Goal: Information Seeking & Learning: Learn about a topic

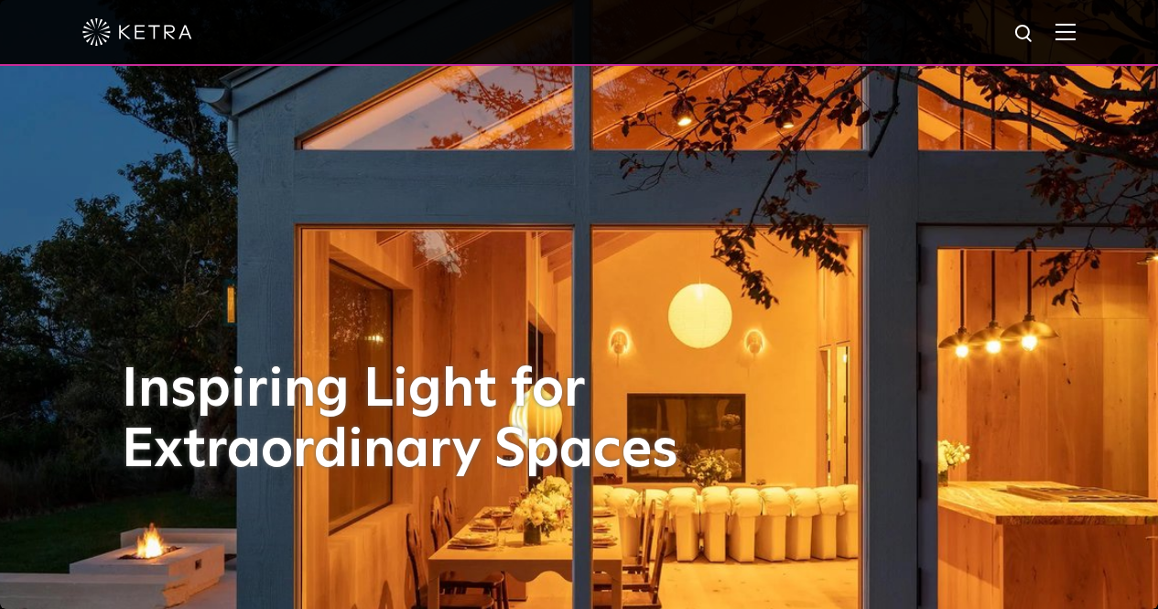
click at [1067, 37] on div at bounding box center [578, 32] width 993 height 64
click at [1074, 35] on img at bounding box center [1065, 31] width 20 height 17
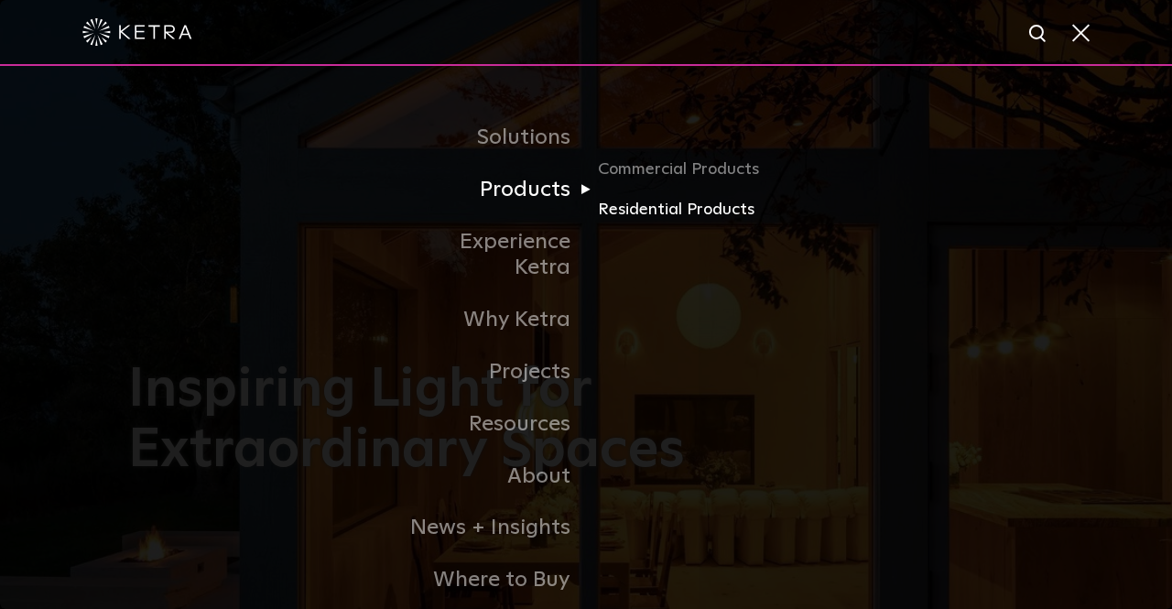
click at [612, 207] on link "Residential Products" at bounding box center [686, 210] width 176 height 27
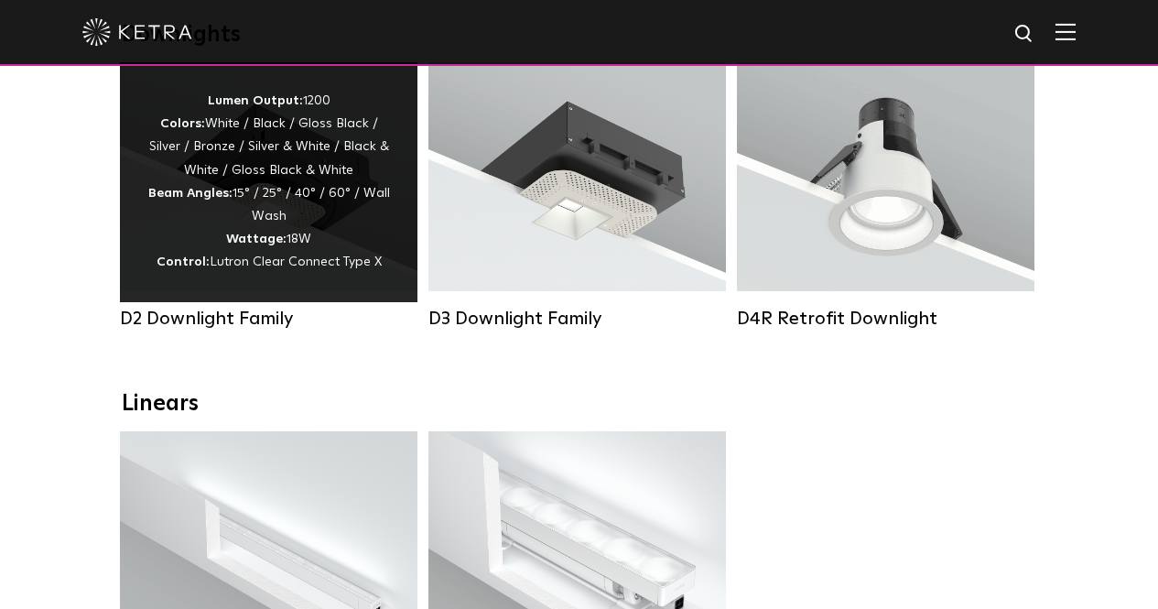
scroll to position [275, 0]
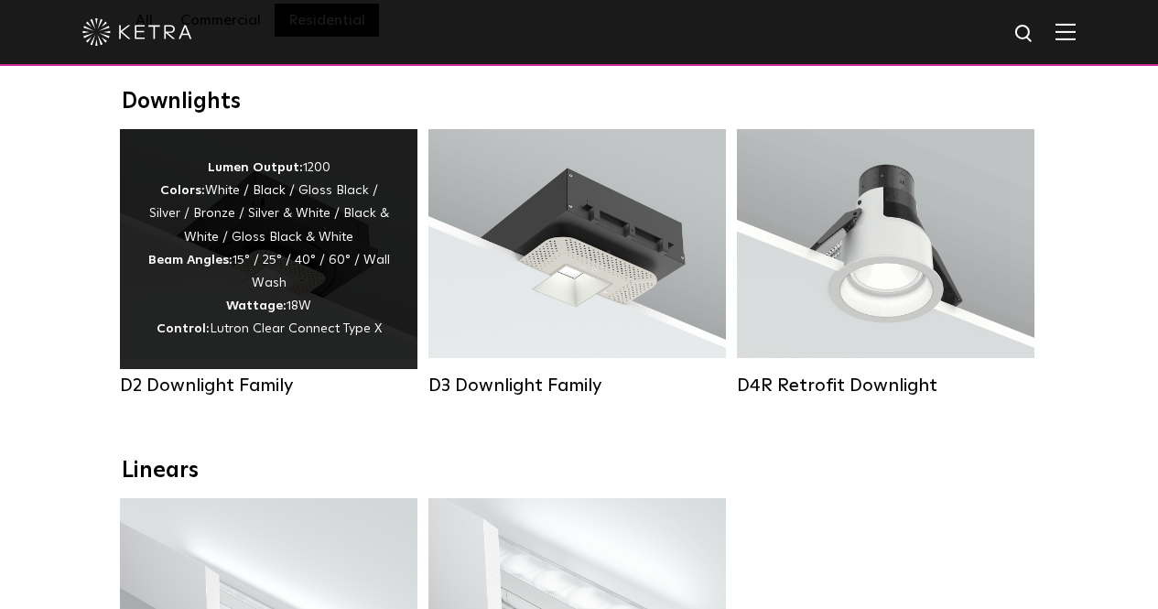
click at [228, 335] on span "Lutron Clear Connect Type X" at bounding box center [296, 328] width 172 height 13
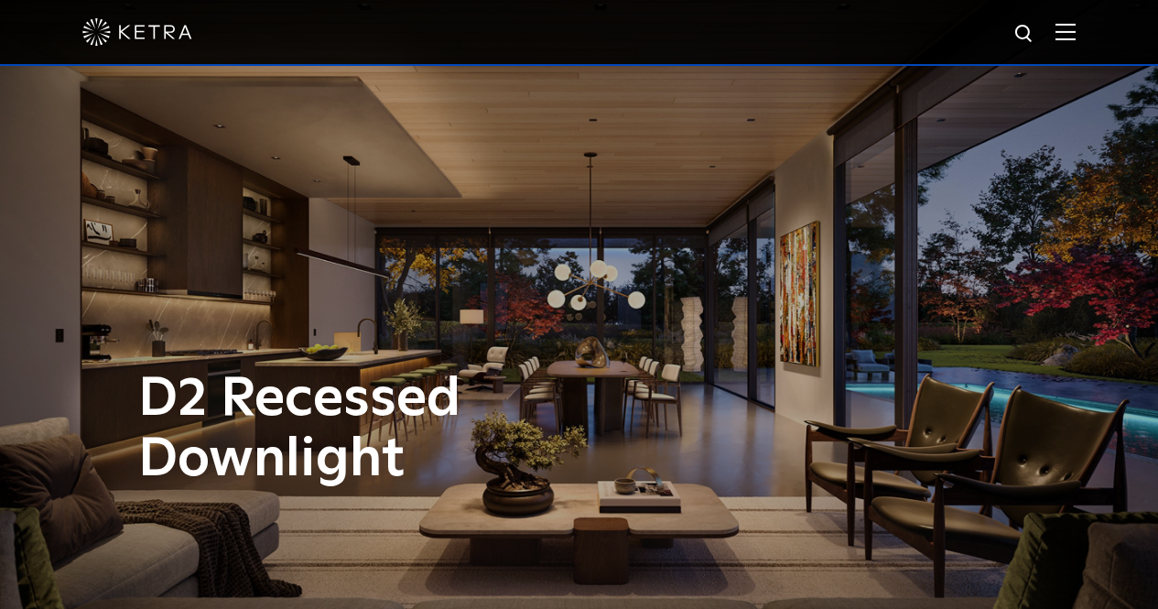
click at [1075, 38] on img at bounding box center [1065, 31] width 20 height 17
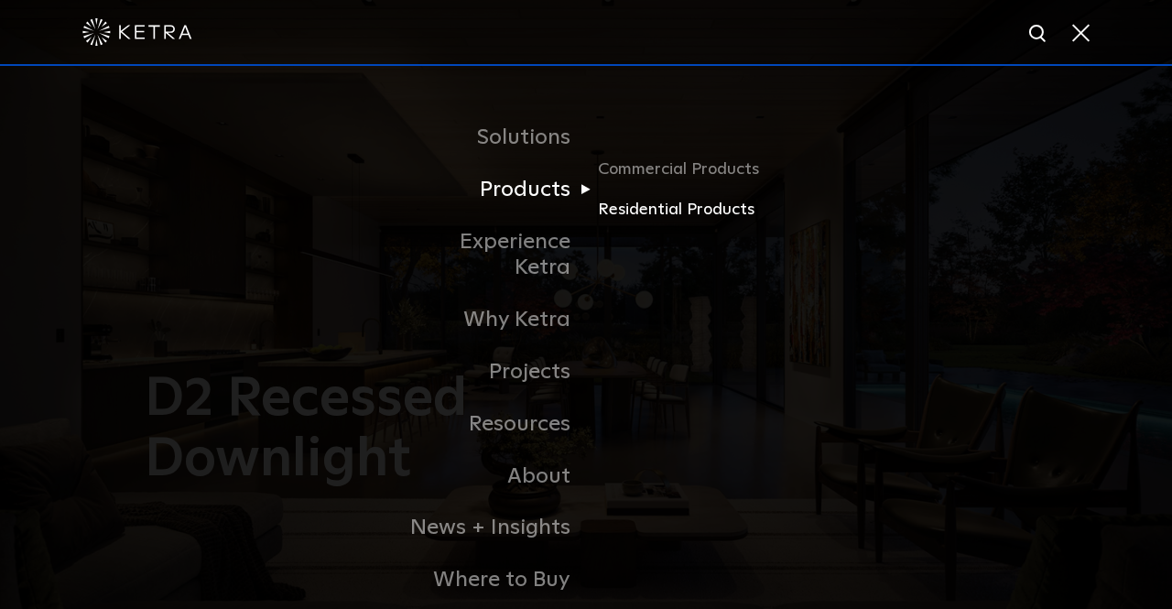
click at [618, 204] on link "Residential Products" at bounding box center [686, 210] width 176 height 27
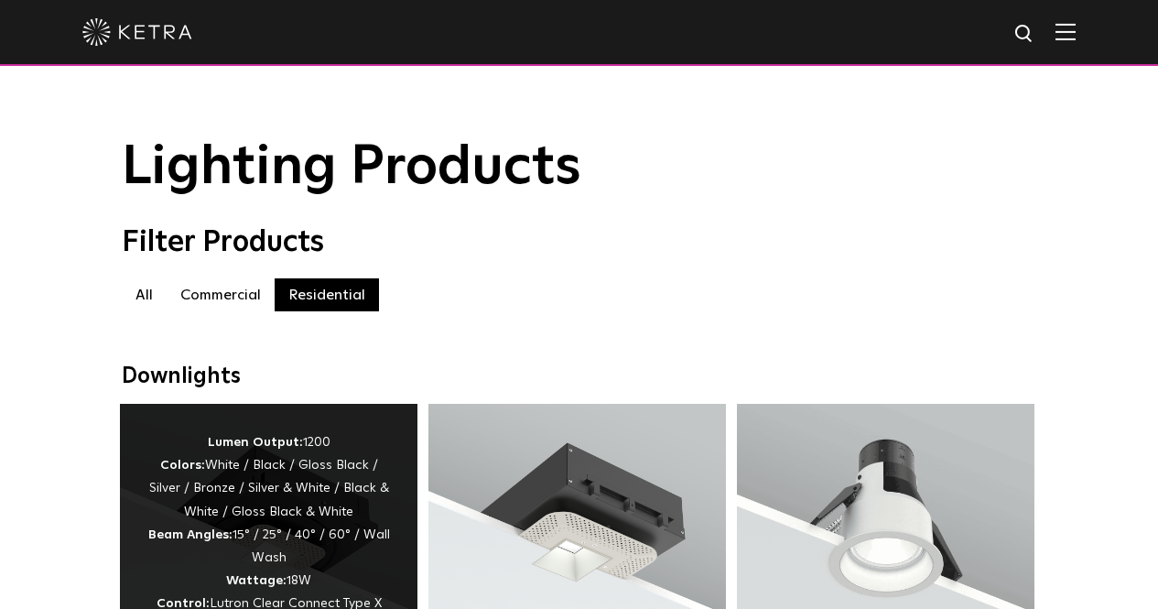
click at [253, 486] on div "Lumen Output: 1200 Colors: White / Black / Gloss Black / Silver / Bronze / Silv…" at bounding box center [268, 523] width 243 height 185
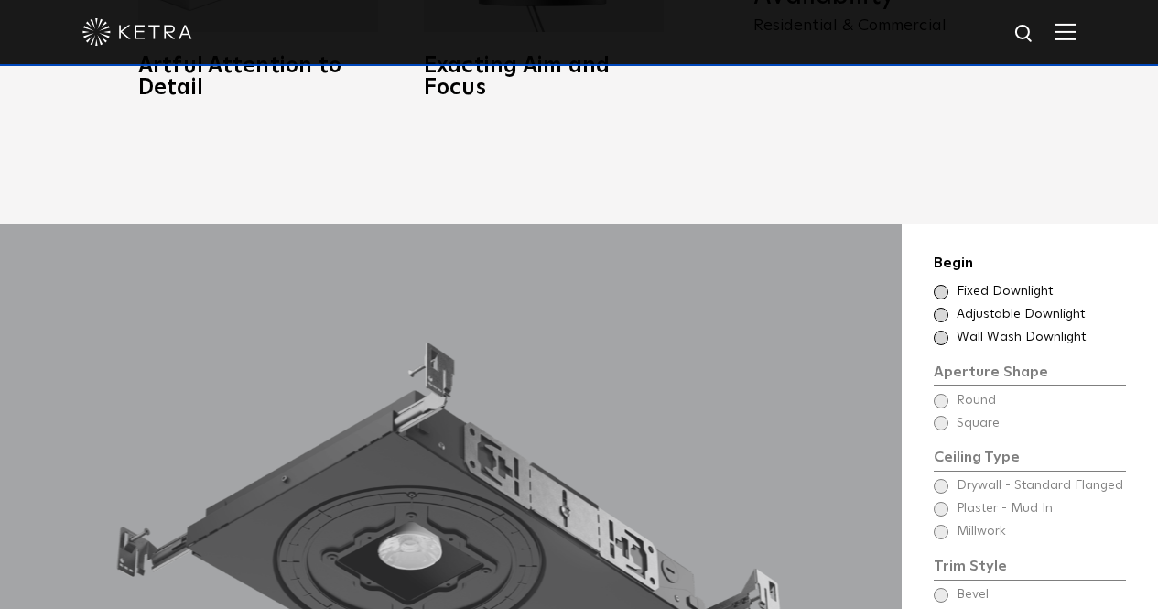
scroll to position [1281, 0]
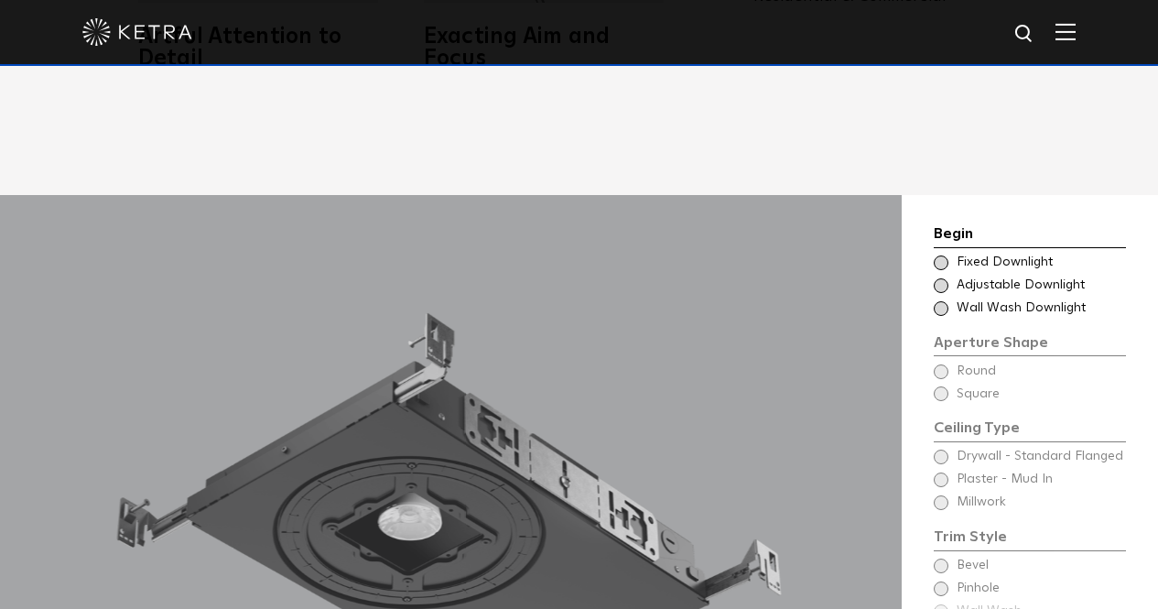
click at [938, 286] on span at bounding box center [941, 285] width 15 height 15
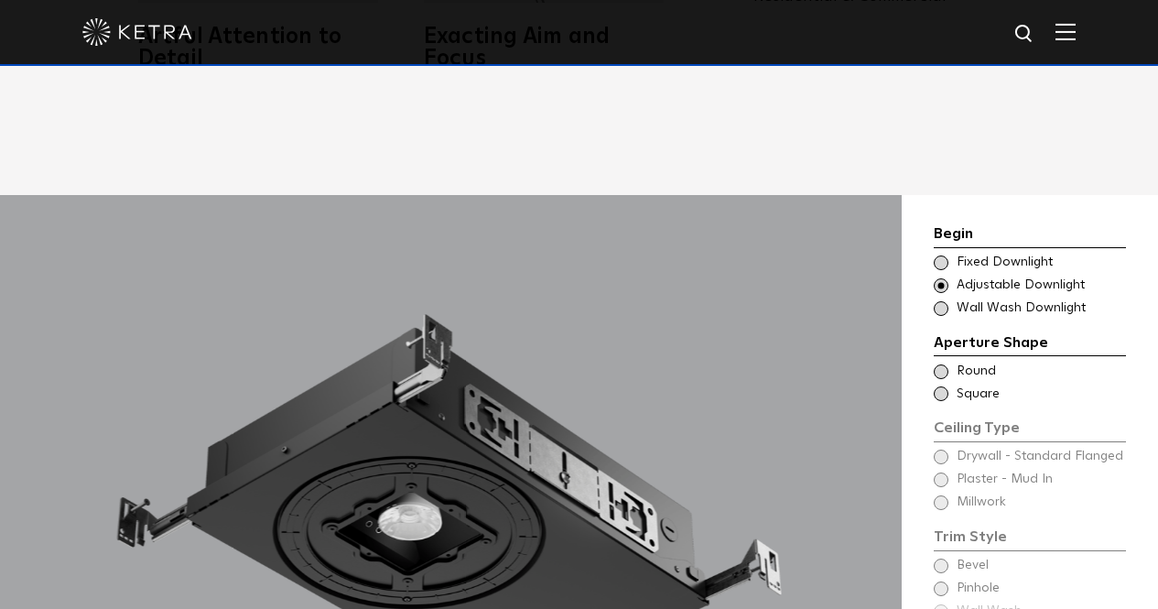
click at [938, 257] on span at bounding box center [941, 262] width 15 height 15
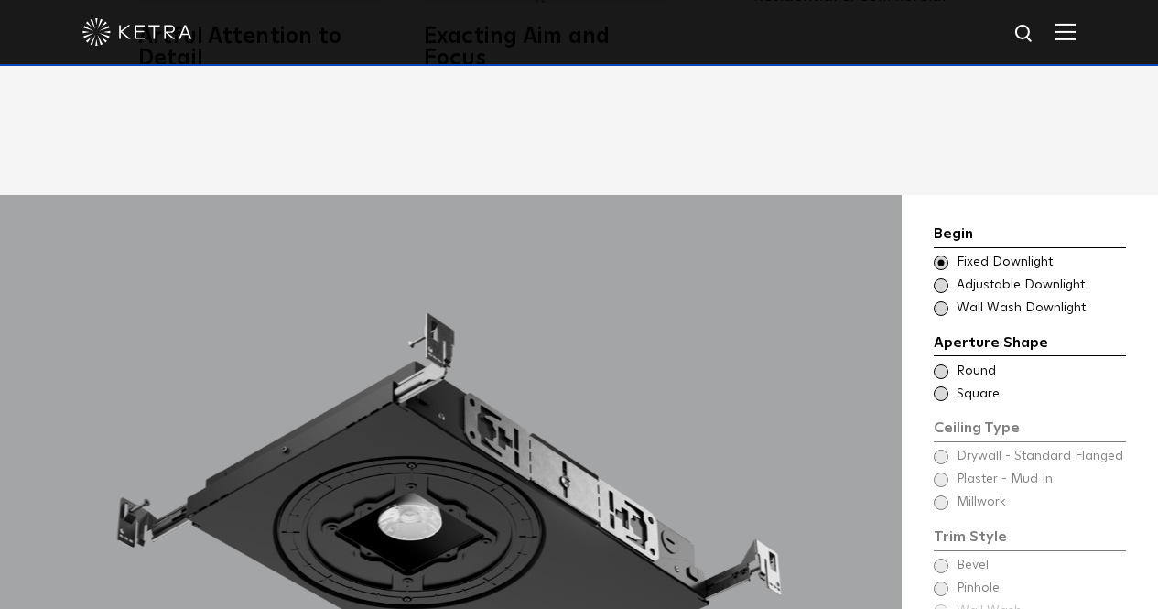
click at [941, 285] on span at bounding box center [941, 285] width 15 height 15
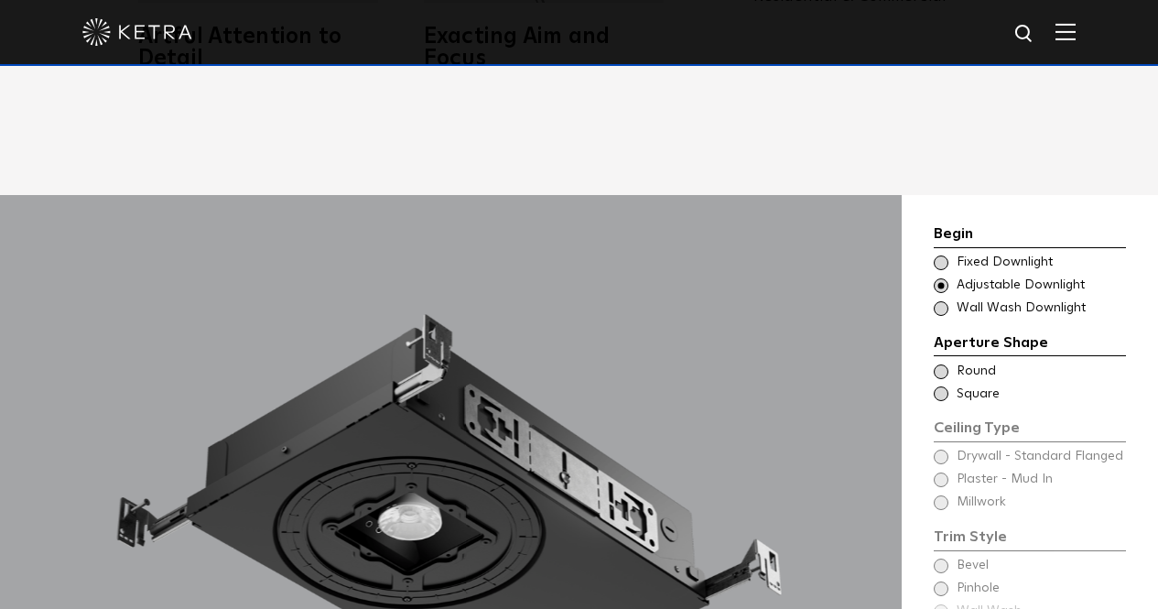
click at [938, 258] on span at bounding box center [941, 262] width 15 height 15
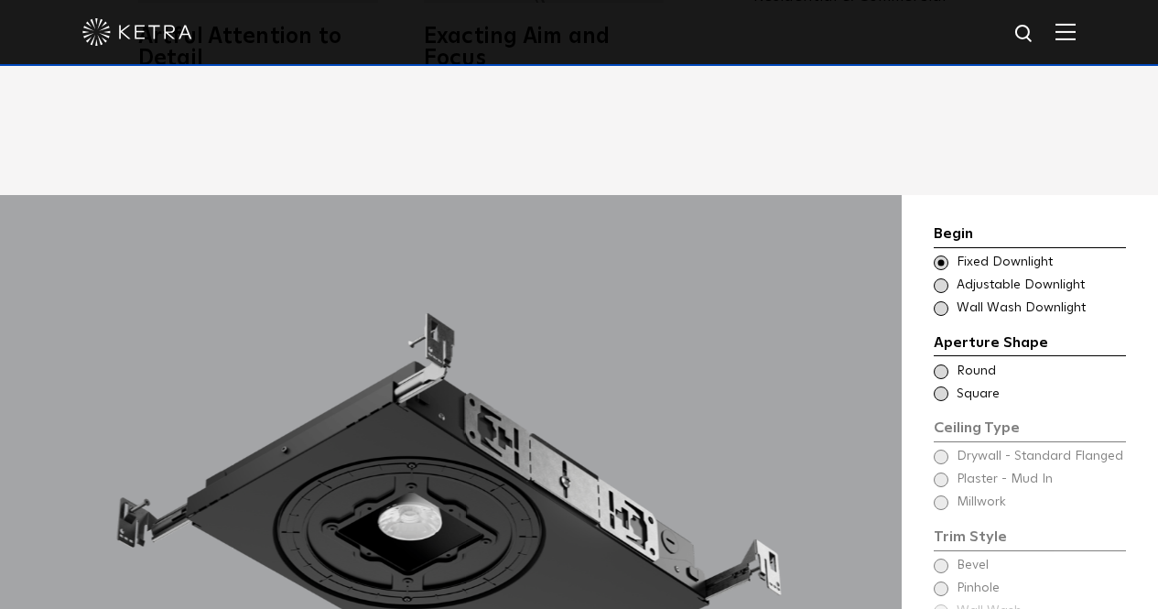
click at [941, 283] on span at bounding box center [941, 285] width 15 height 15
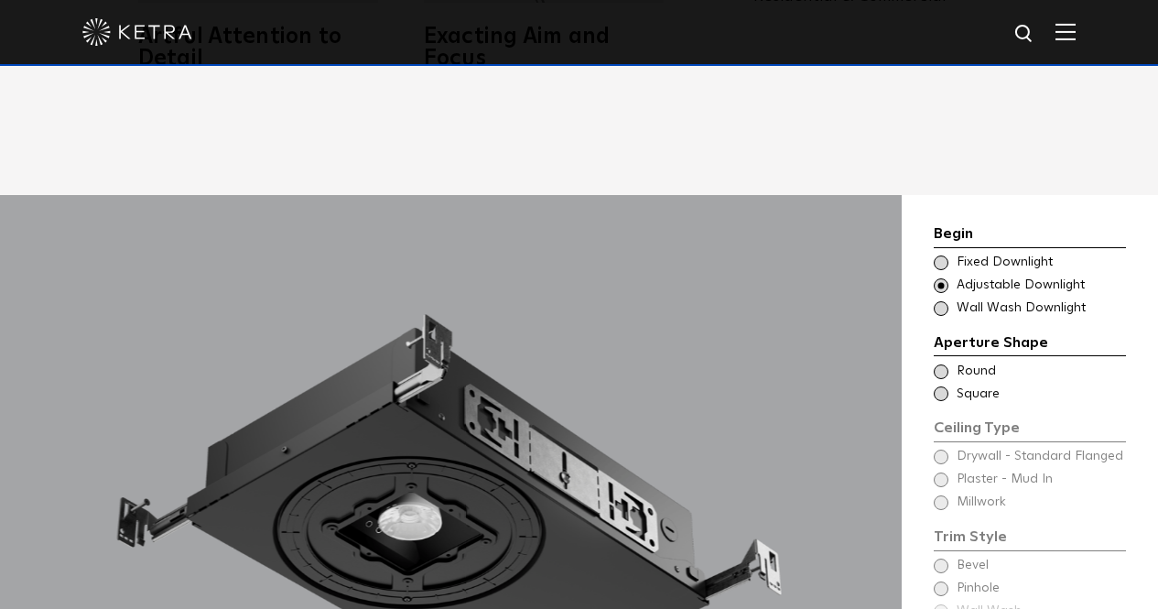
click at [938, 255] on div "Choose Aperture Shape Fixed Downlight" at bounding box center [1030, 263] width 192 height 18
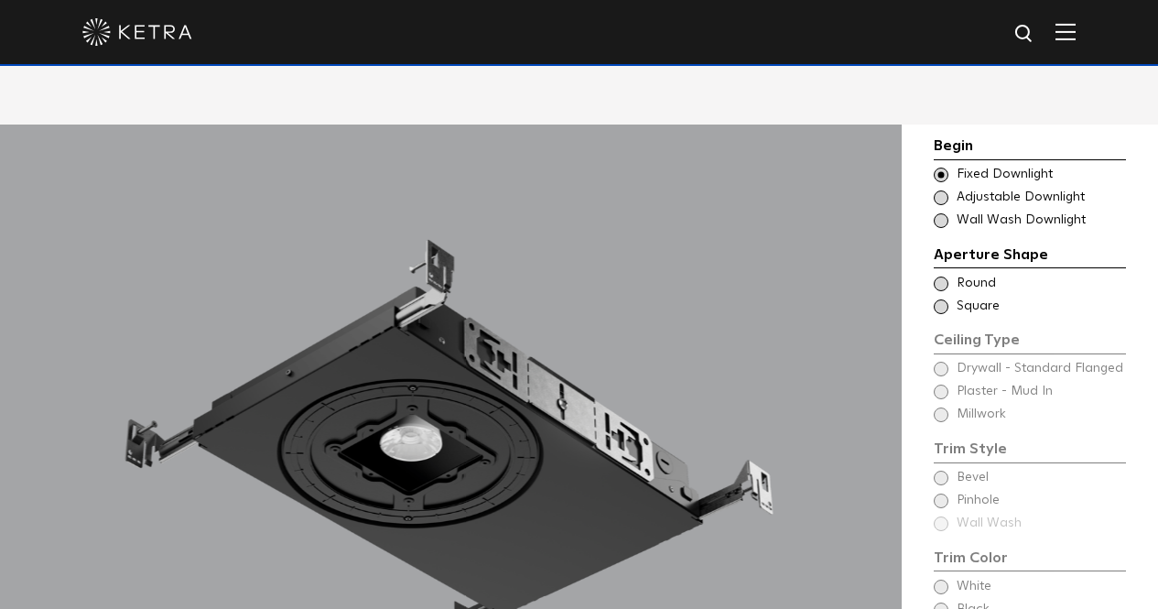
scroll to position [1464, 0]
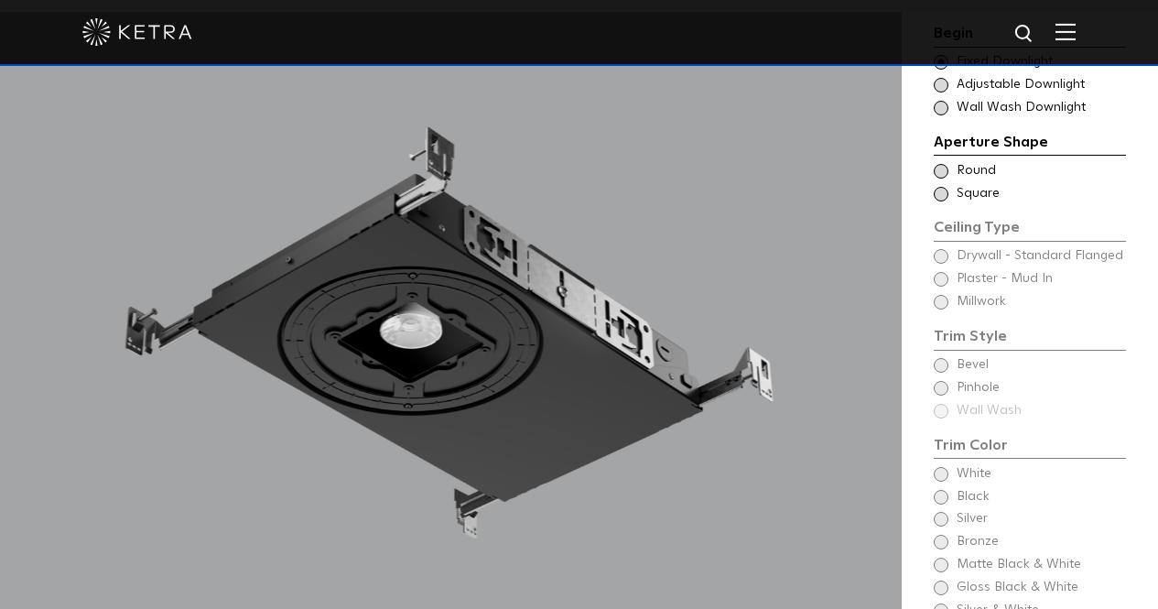
click at [941, 168] on span at bounding box center [941, 171] width 15 height 15
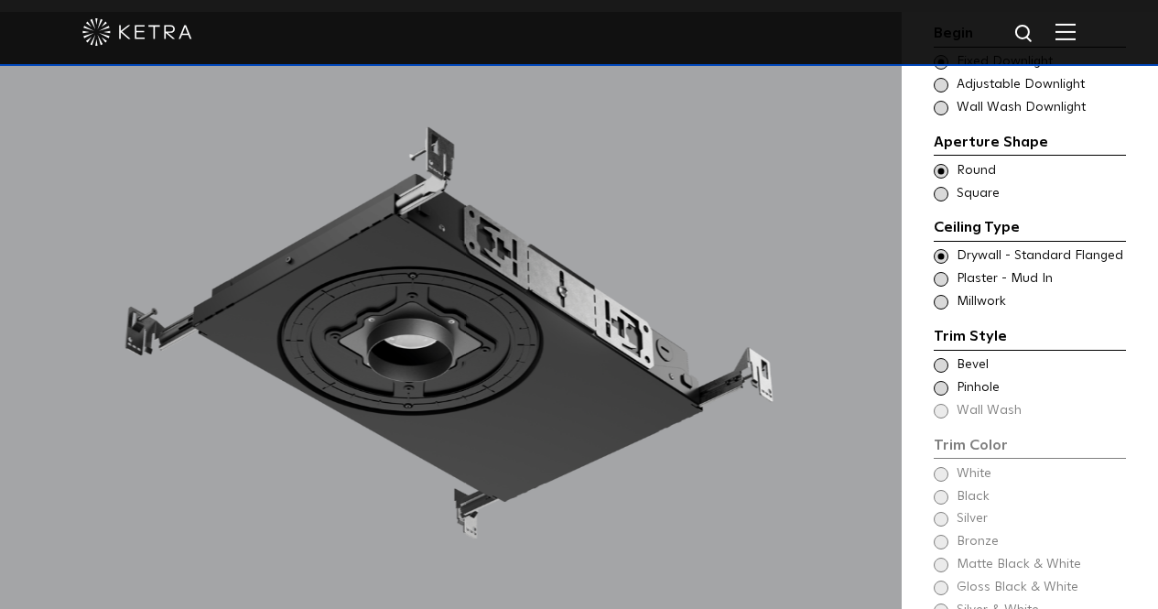
click at [938, 279] on span at bounding box center [941, 279] width 15 height 15
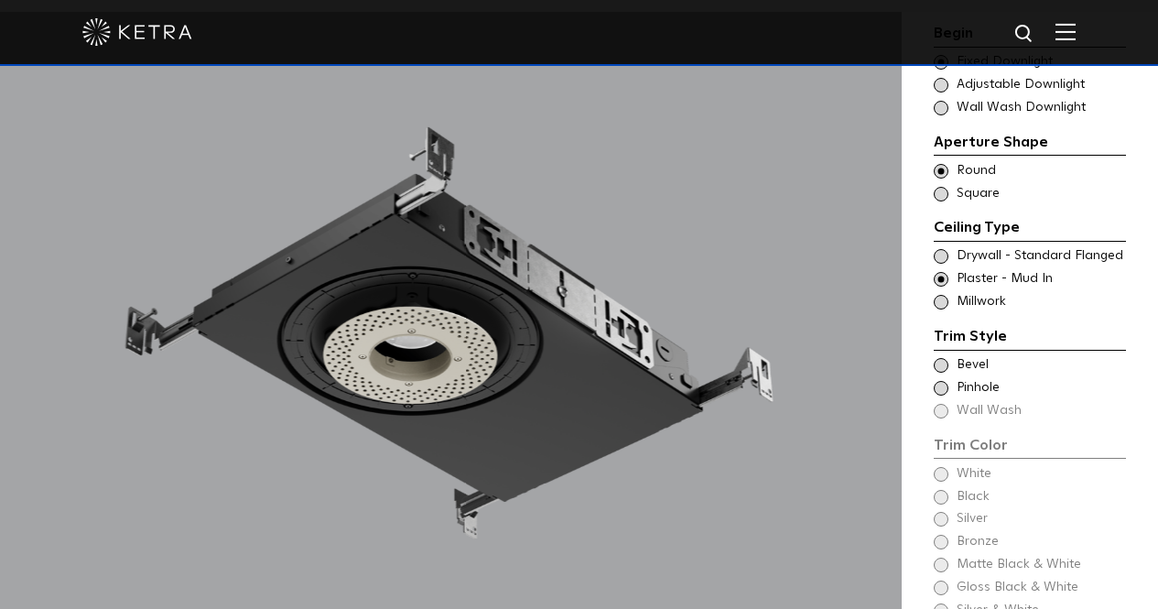
click at [941, 365] on span at bounding box center [941, 365] width 15 height 15
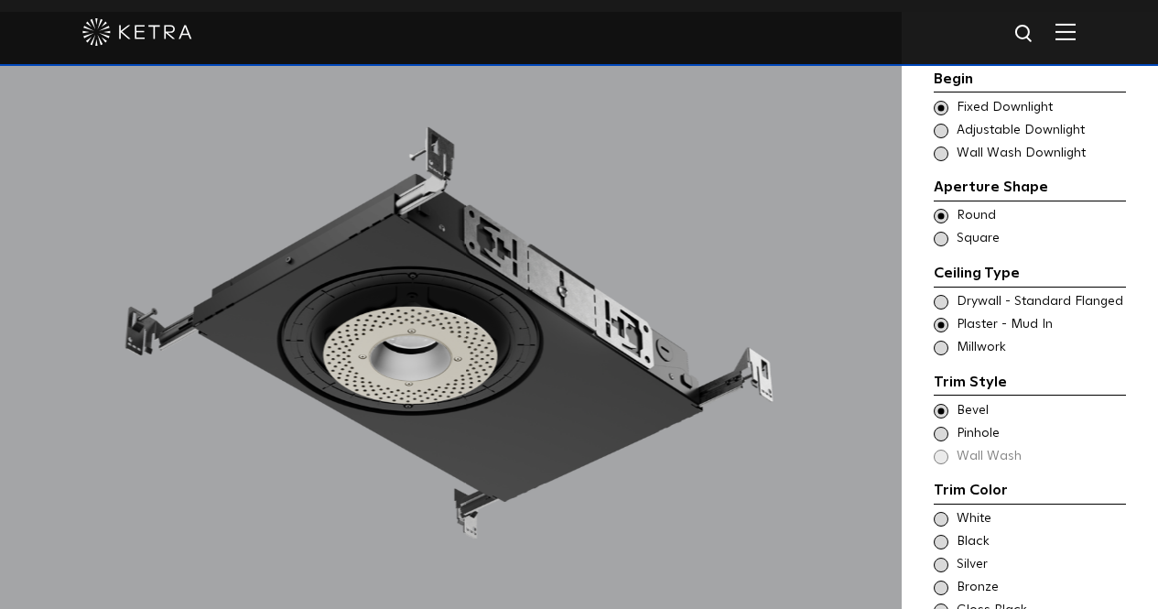
click at [945, 427] on span at bounding box center [941, 434] width 15 height 15
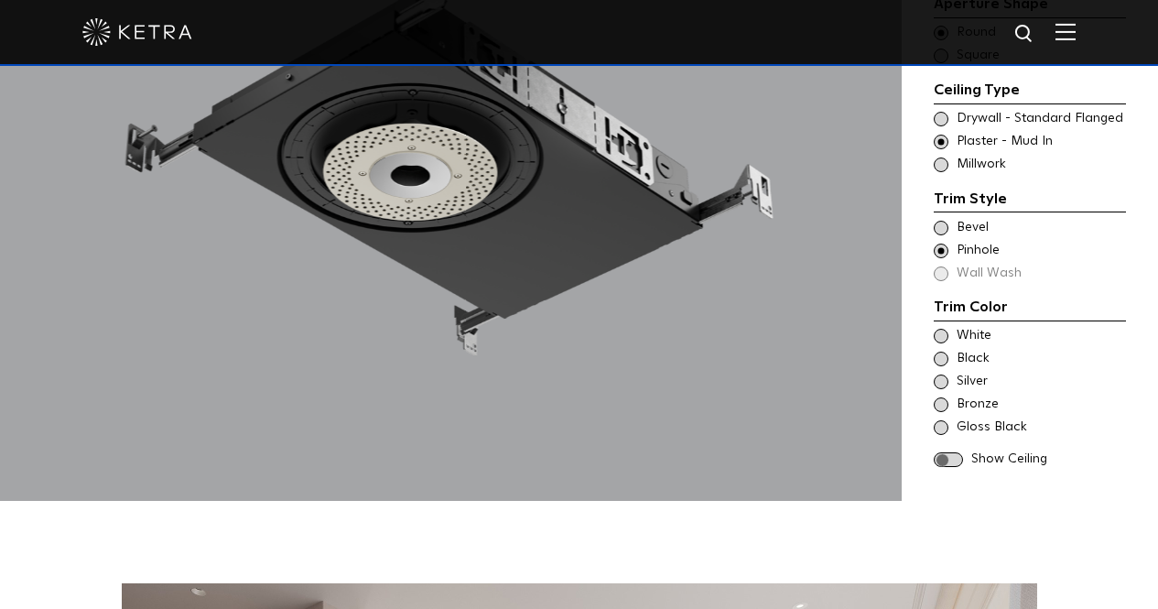
scroll to position [1556, 0]
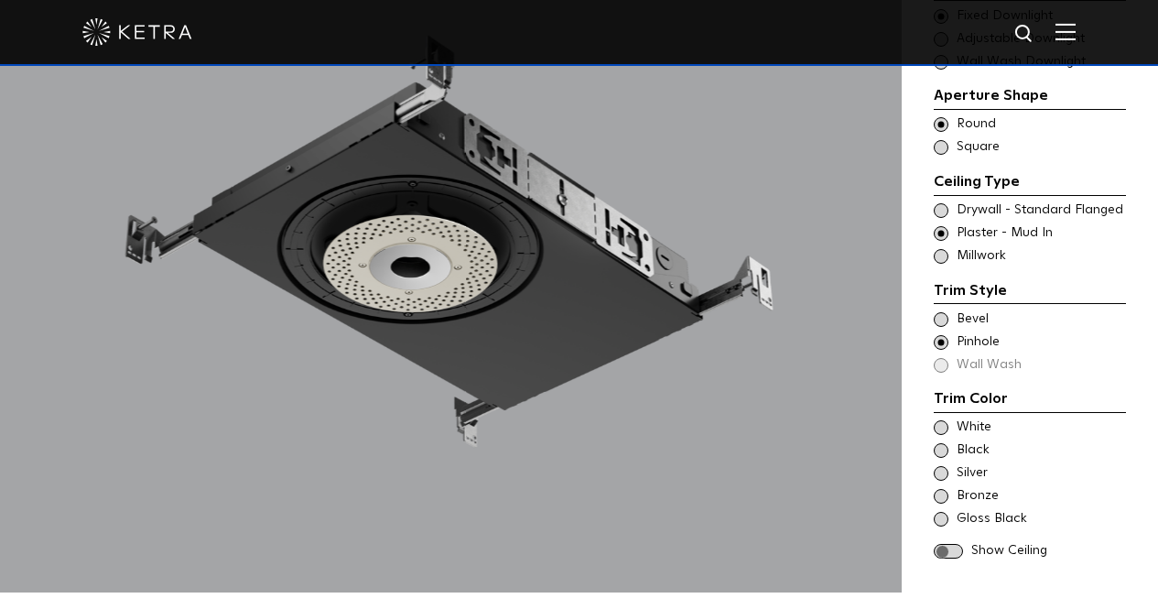
click at [944, 319] on span at bounding box center [941, 319] width 15 height 15
click at [942, 428] on span at bounding box center [941, 427] width 15 height 15
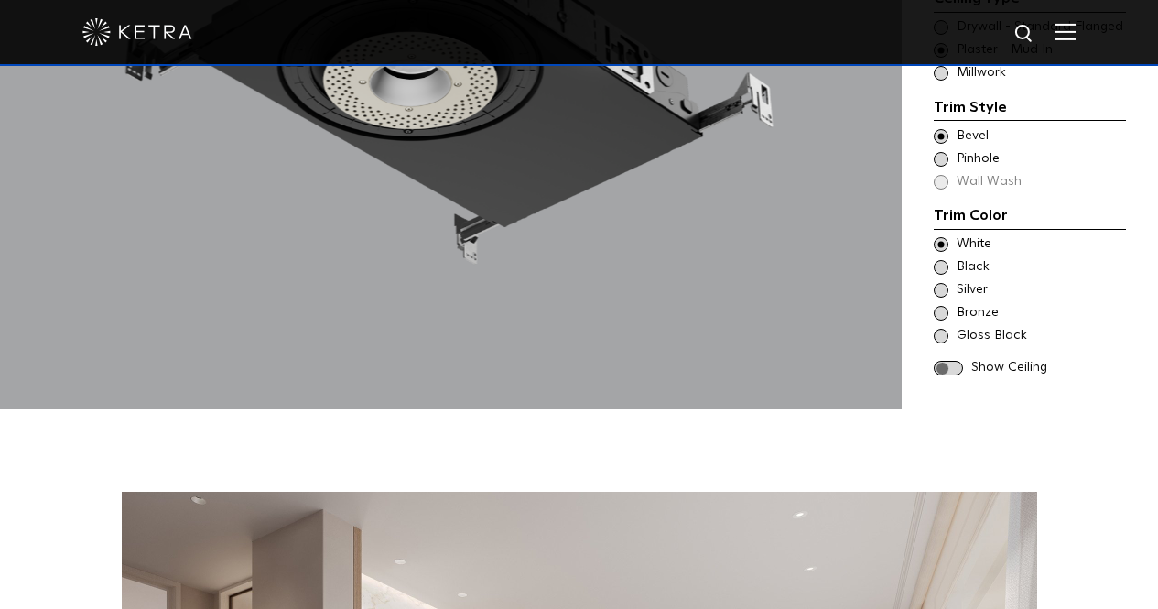
click at [948, 373] on span at bounding box center [948, 369] width 29 height 16
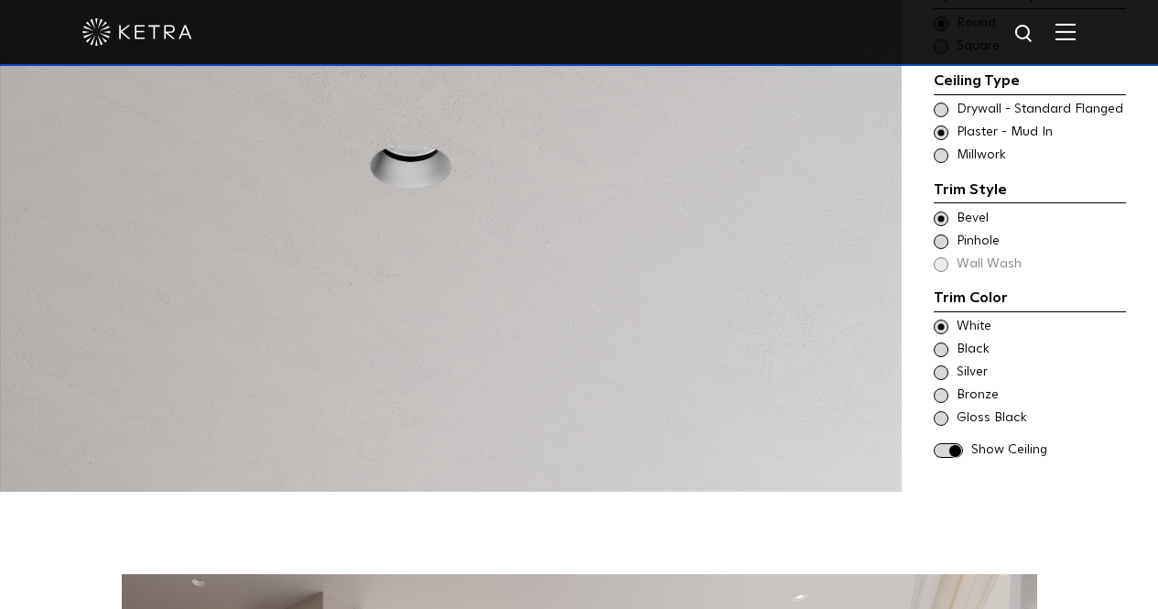
scroll to position [1556, 0]
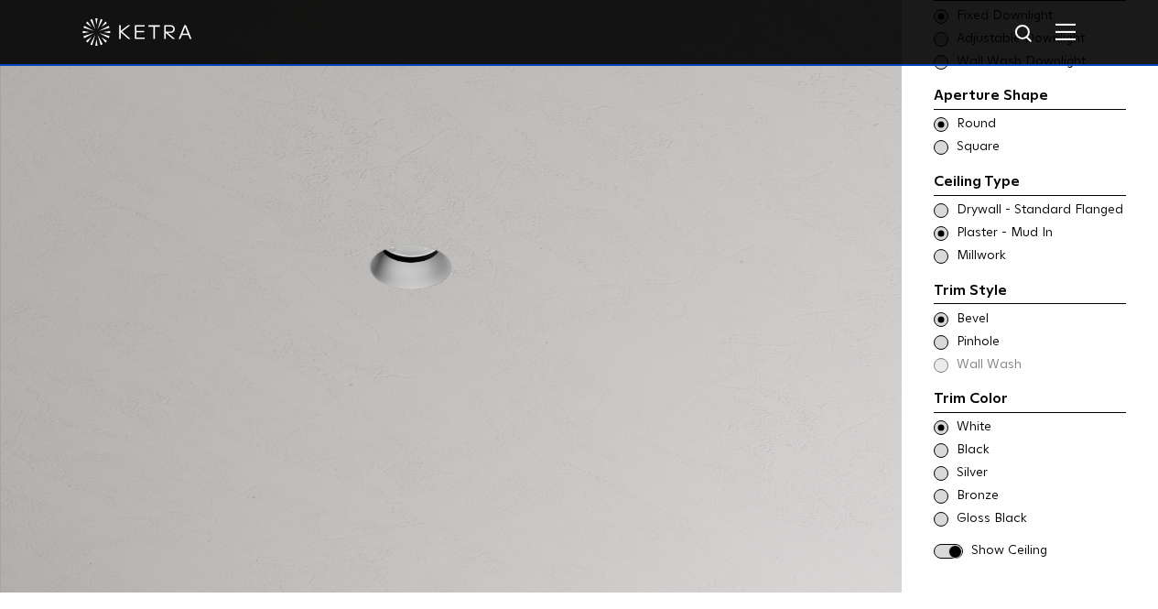
click at [954, 548] on span at bounding box center [948, 552] width 29 height 16
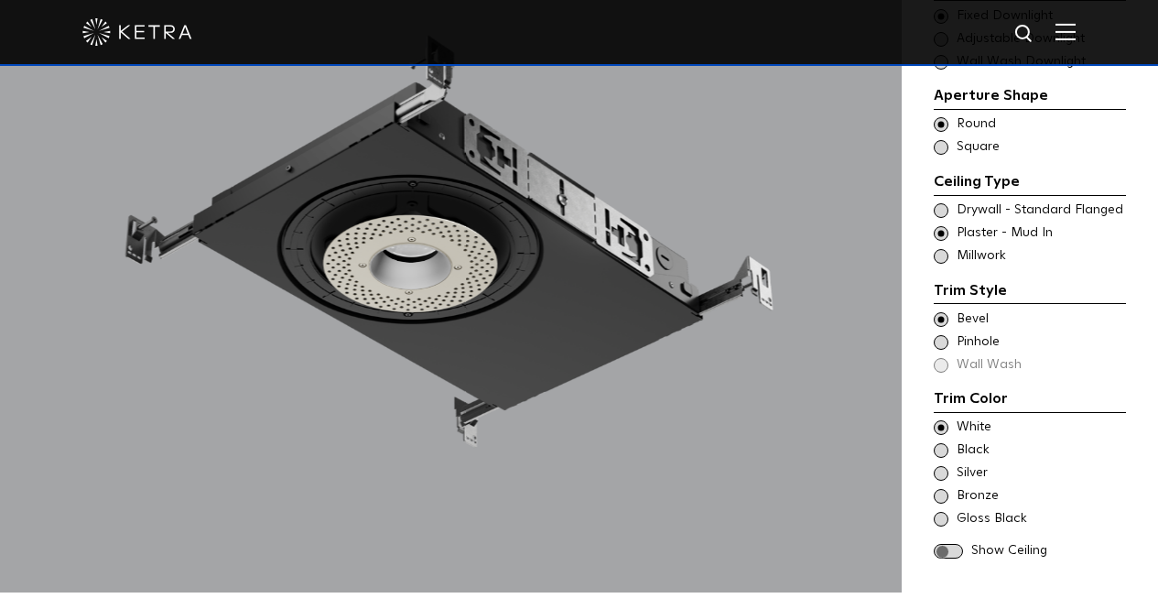
click at [954, 548] on span at bounding box center [948, 552] width 29 height 16
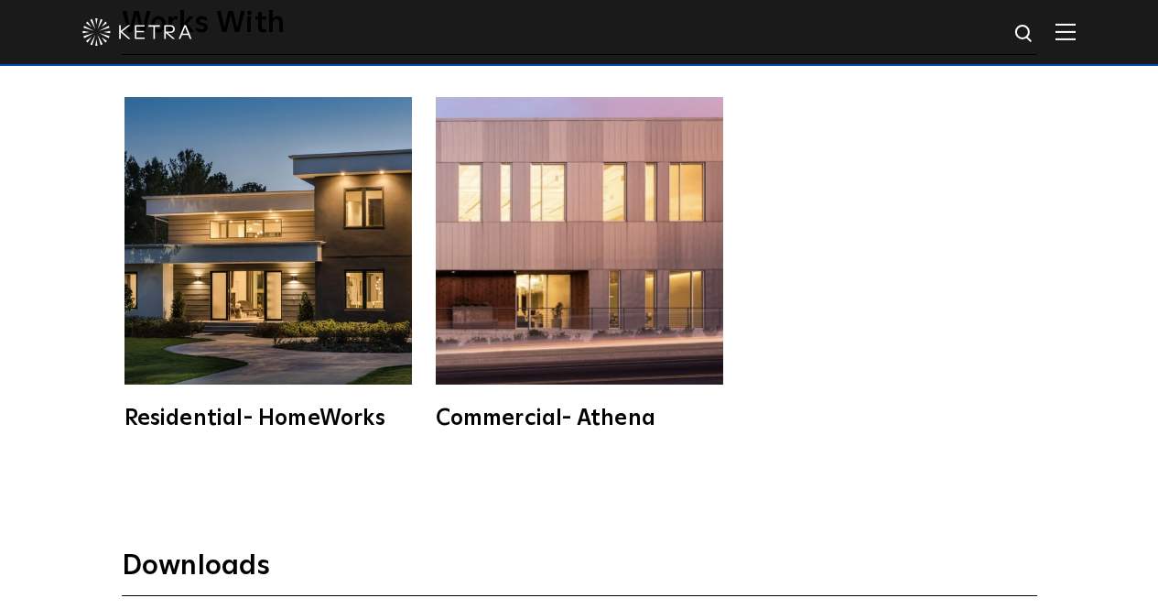
scroll to position [4576, 0]
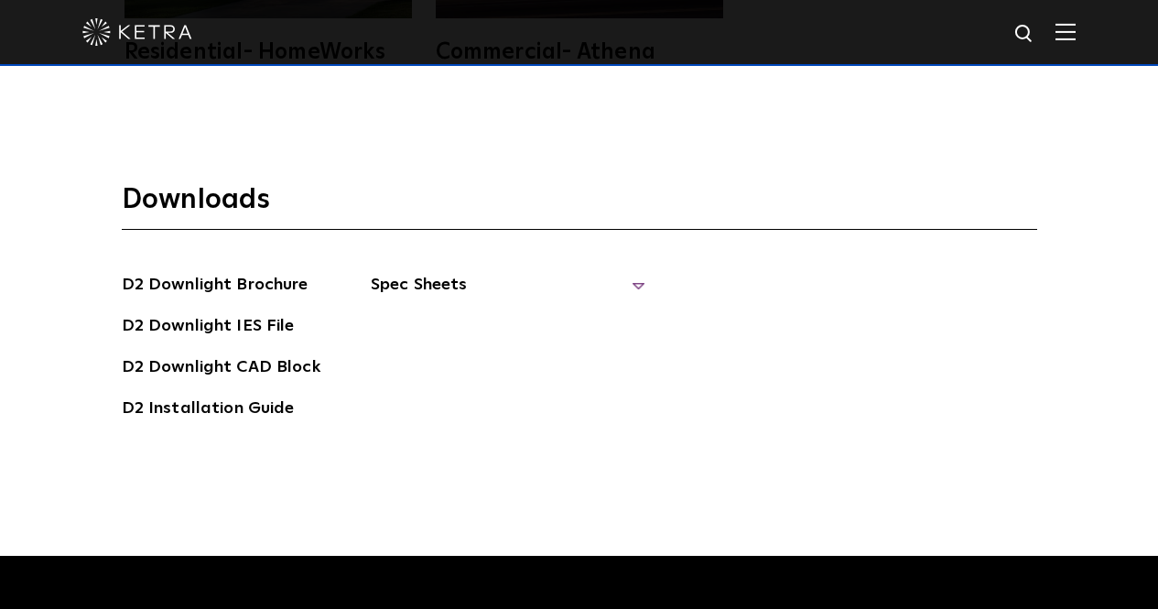
click at [422, 284] on span "Spec Sheets" at bounding box center [508, 292] width 275 height 40
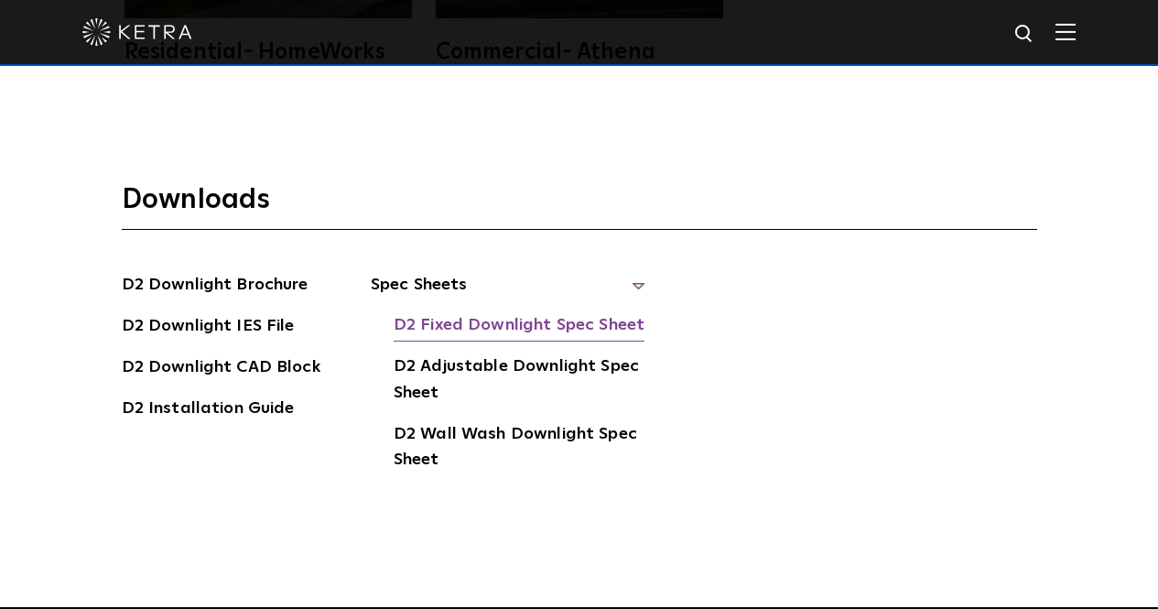
click at [434, 321] on link "D2 Fixed Downlight Spec Sheet" at bounding box center [519, 326] width 251 height 29
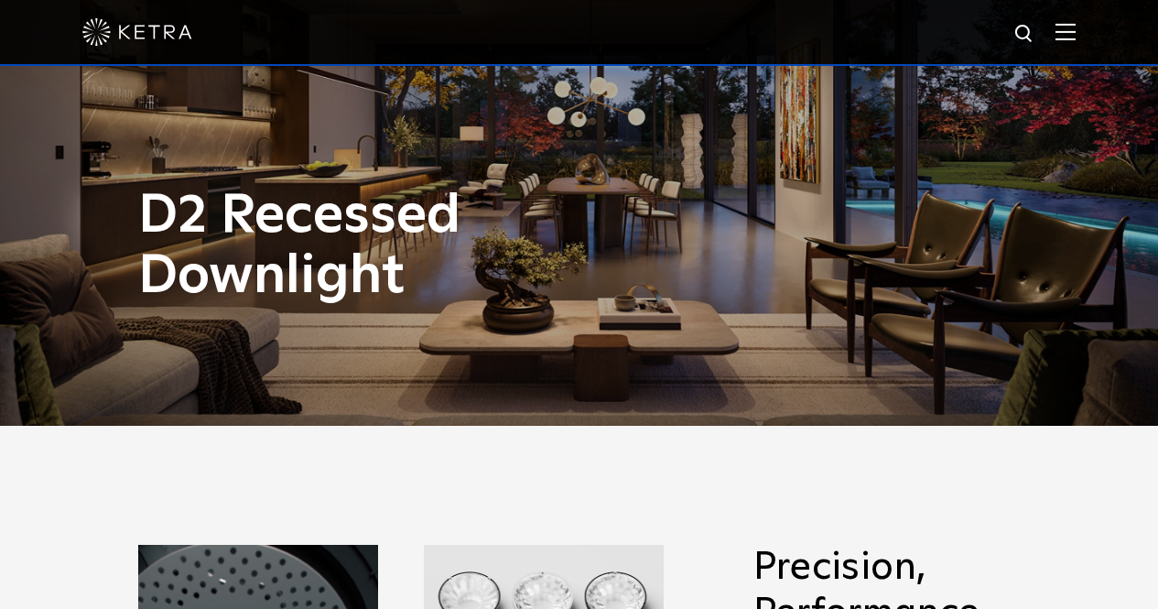
scroll to position [183, 0]
click at [1075, 33] on img at bounding box center [1065, 31] width 20 height 17
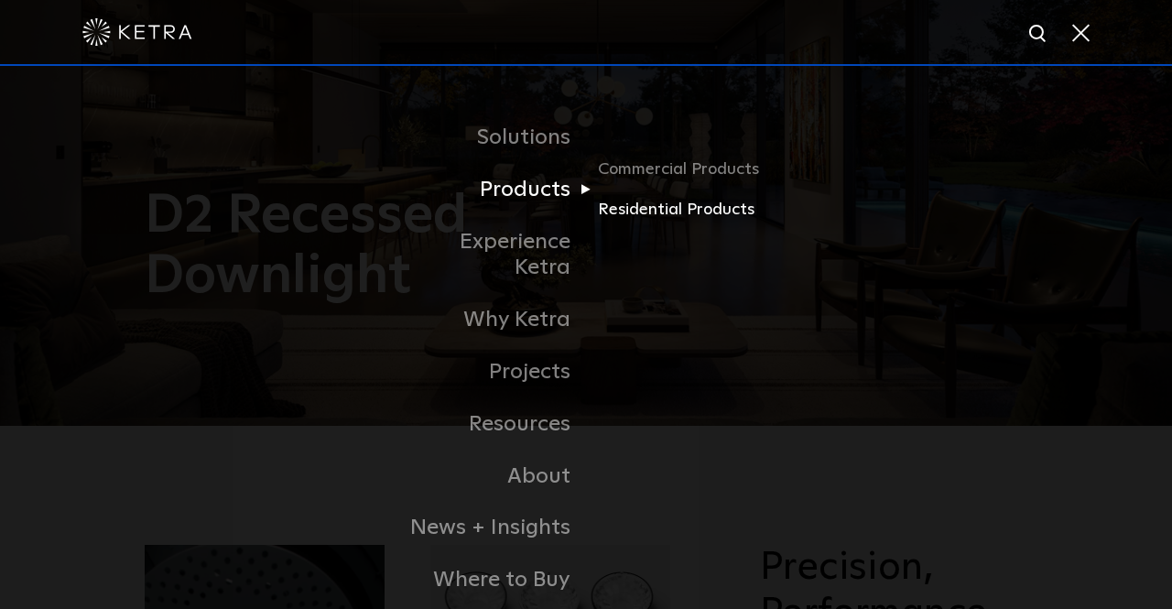
click at [627, 215] on link "Residential Products" at bounding box center [686, 210] width 176 height 27
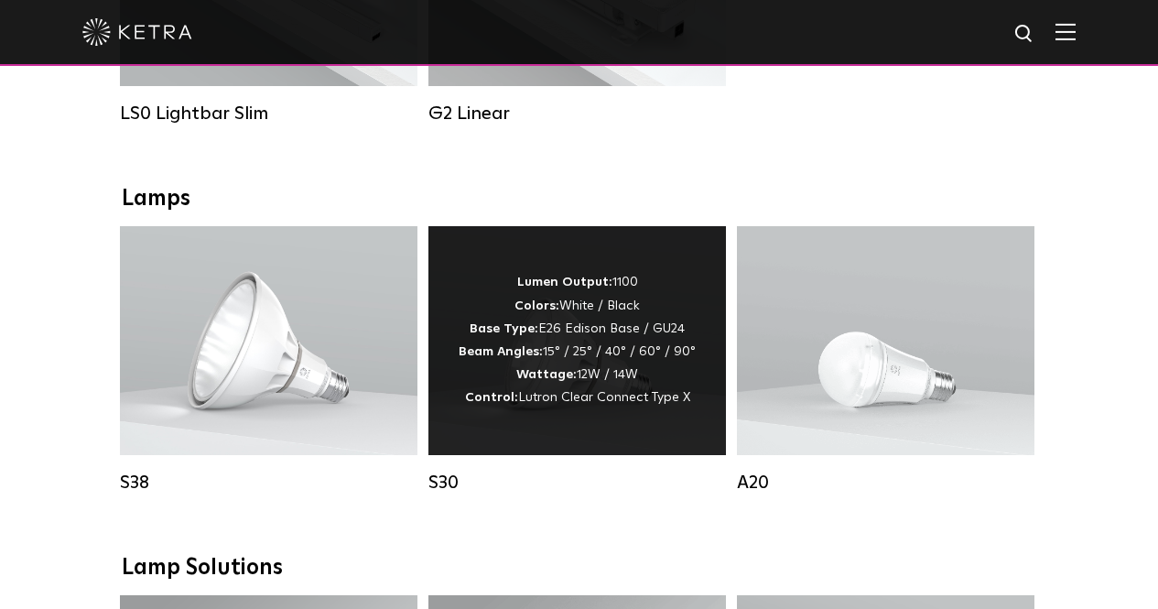
scroll to position [641, 0]
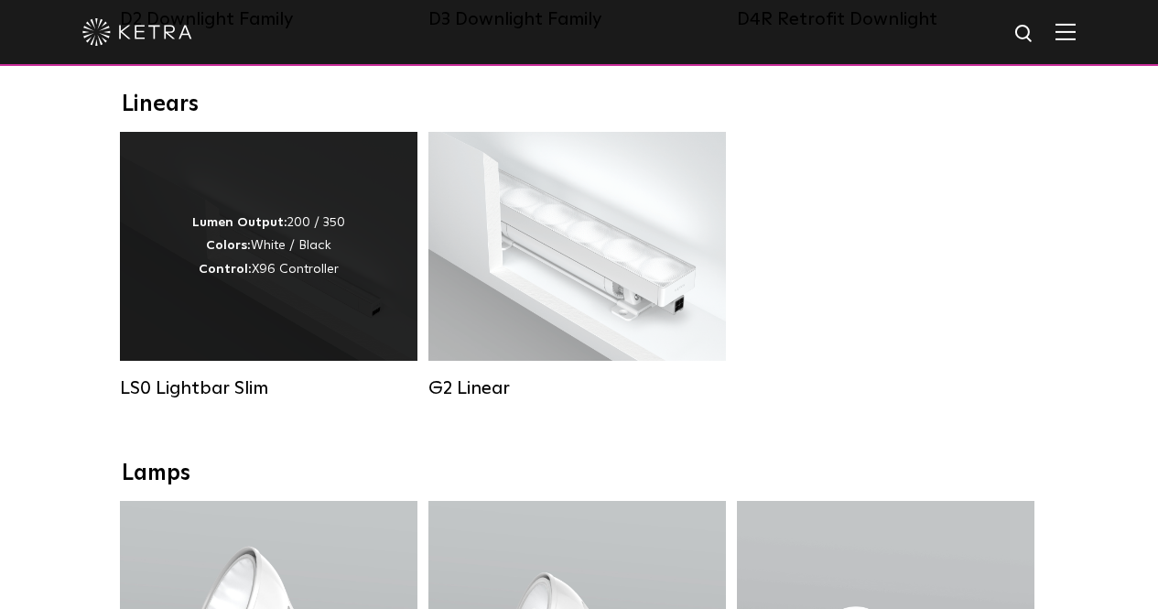
click at [304, 342] on div "Lumen Output: 200 / 350 Colors: White / Black Control: X96 Controller" at bounding box center [268, 246] width 297 height 229
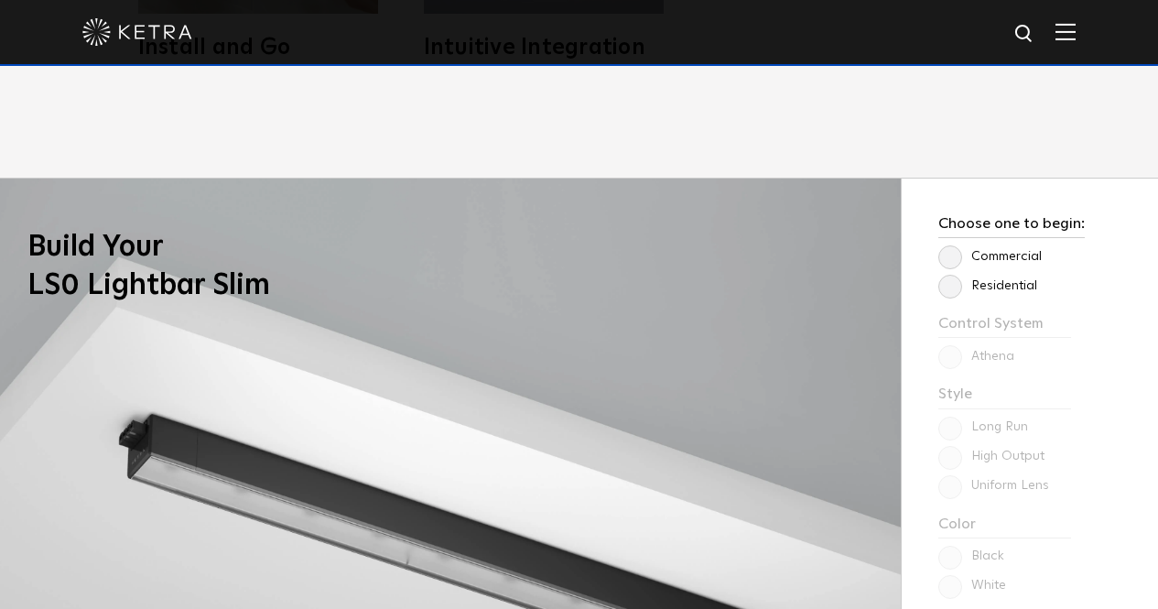
scroll to position [1281, 0]
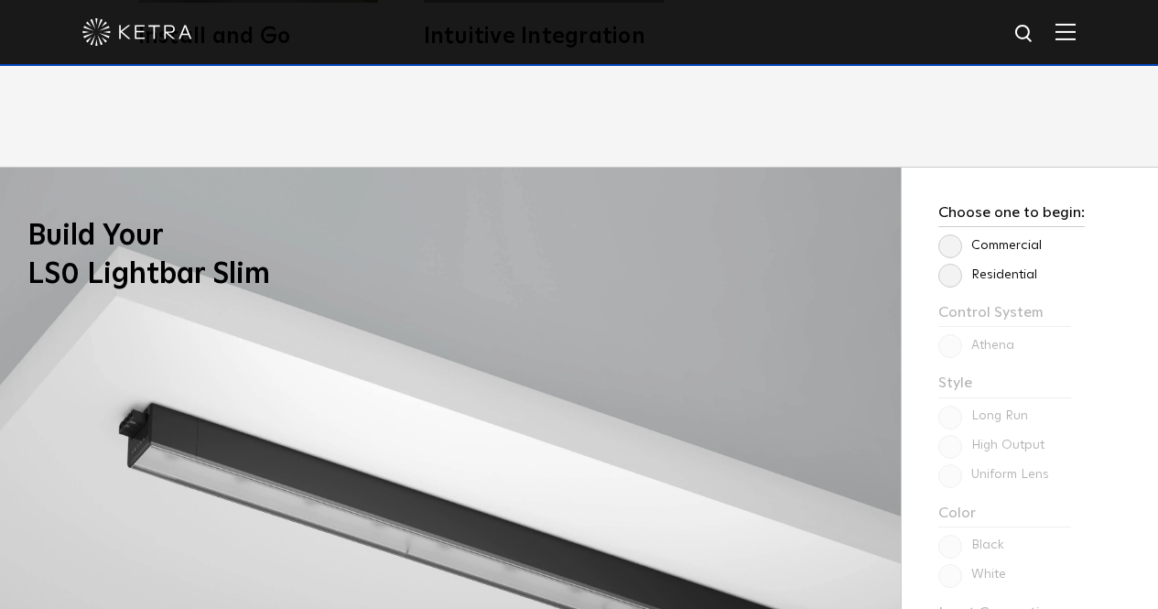
click at [949, 283] on label "Residential" at bounding box center [987, 275] width 99 height 16
click at [0, 0] on input "Residential" at bounding box center [0, 0] width 0 height 0
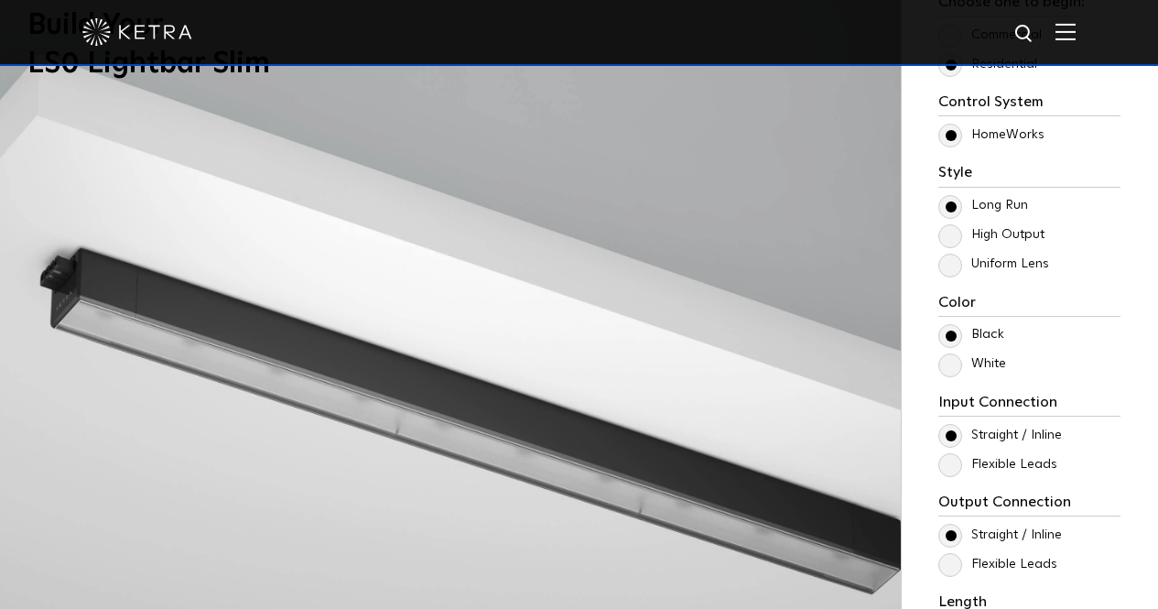
scroll to position [1647, 0]
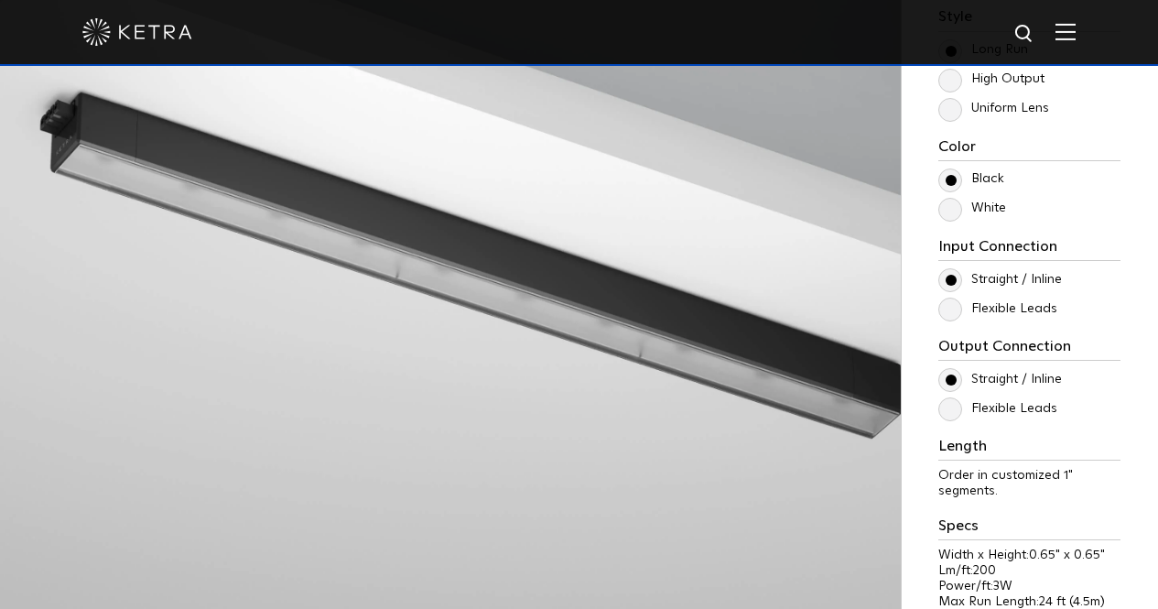
click at [948, 211] on label "White" at bounding box center [972, 208] width 68 height 16
click at [0, 0] on input "White" at bounding box center [0, 0] width 0 height 0
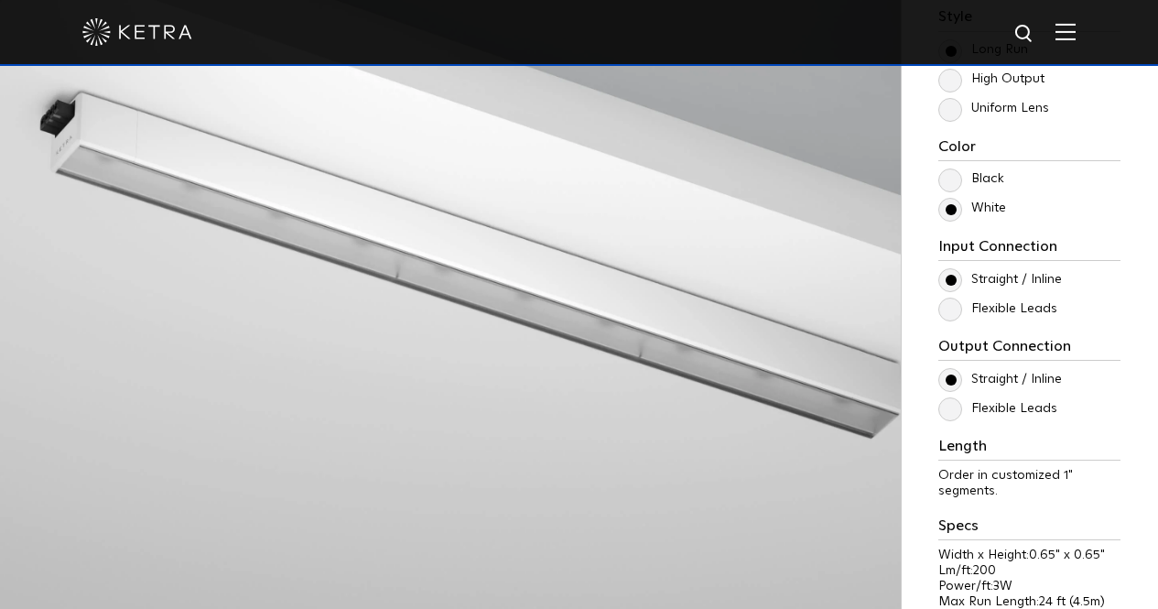
click at [951, 181] on label "Black" at bounding box center [971, 179] width 66 height 16
click at [0, 0] on input "Black" at bounding box center [0, 0] width 0 height 0
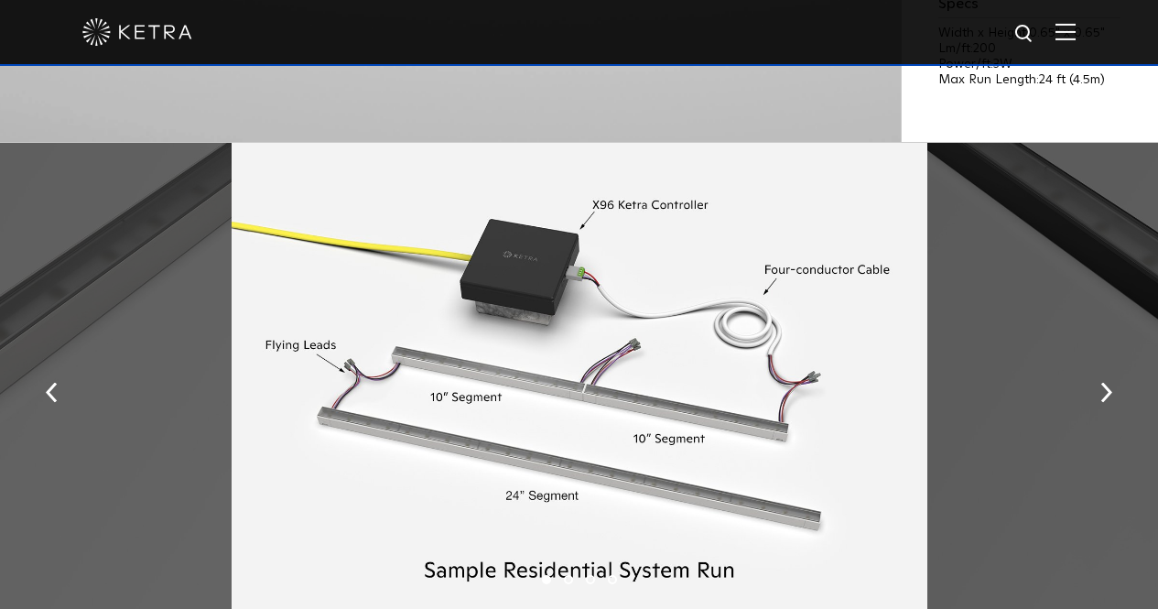
scroll to position [2197, 0]
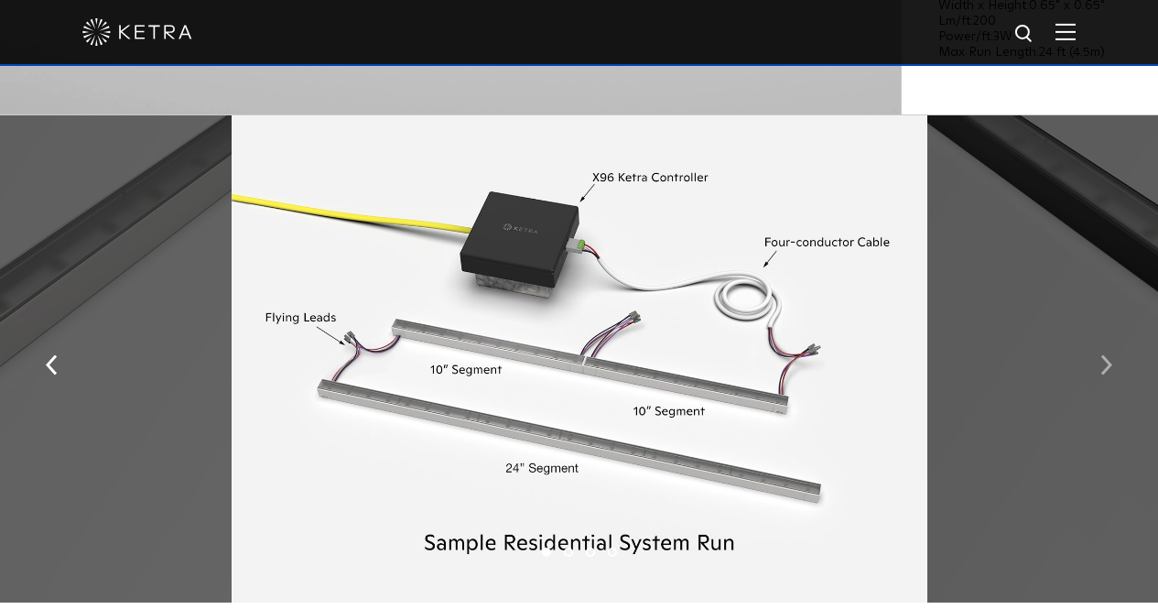
click at [1107, 370] on img "button" at bounding box center [1106, 365] width 12 height 20
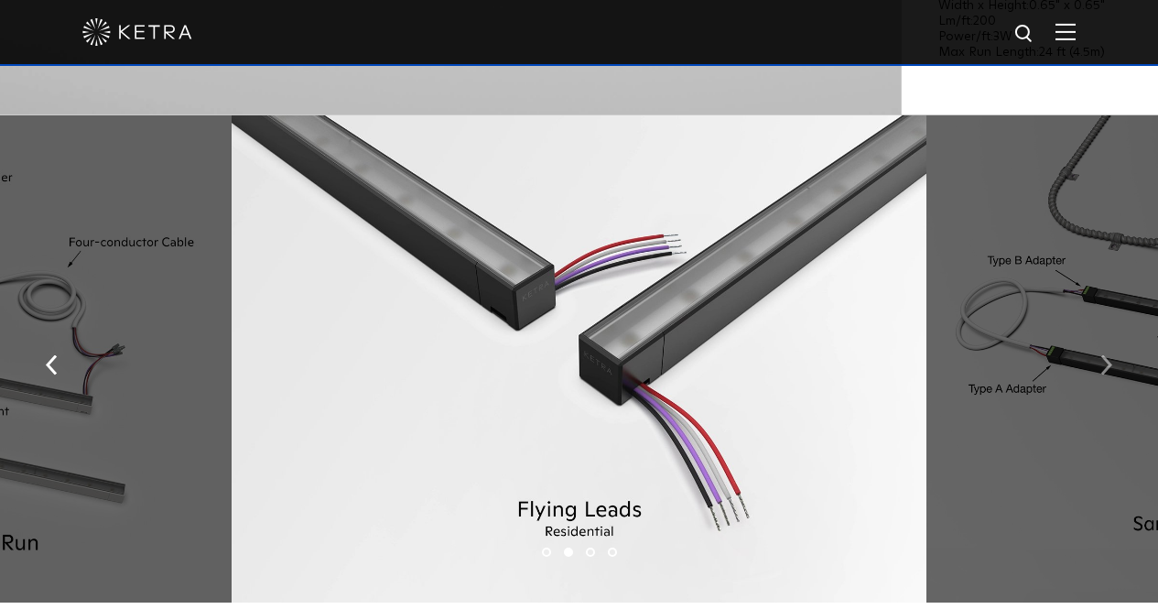
click at [1107, 370] on img "button" at bounding box center [1106, 365] width 12 height 20
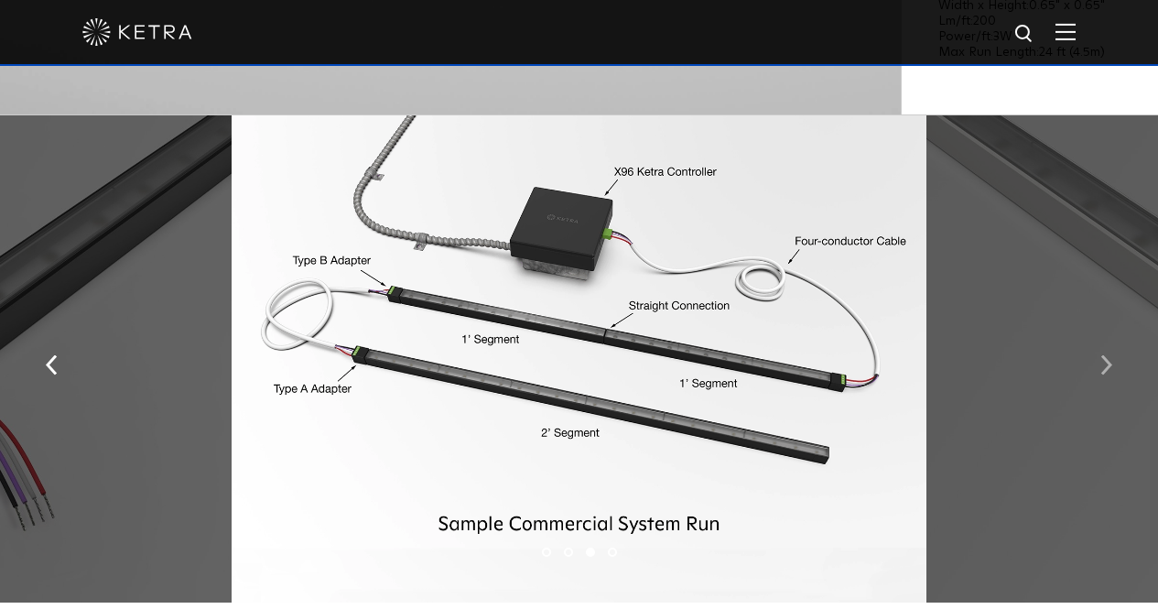
click at [1107, 370] on img "button" at bounding box center [1106, 365] width 12 height 20
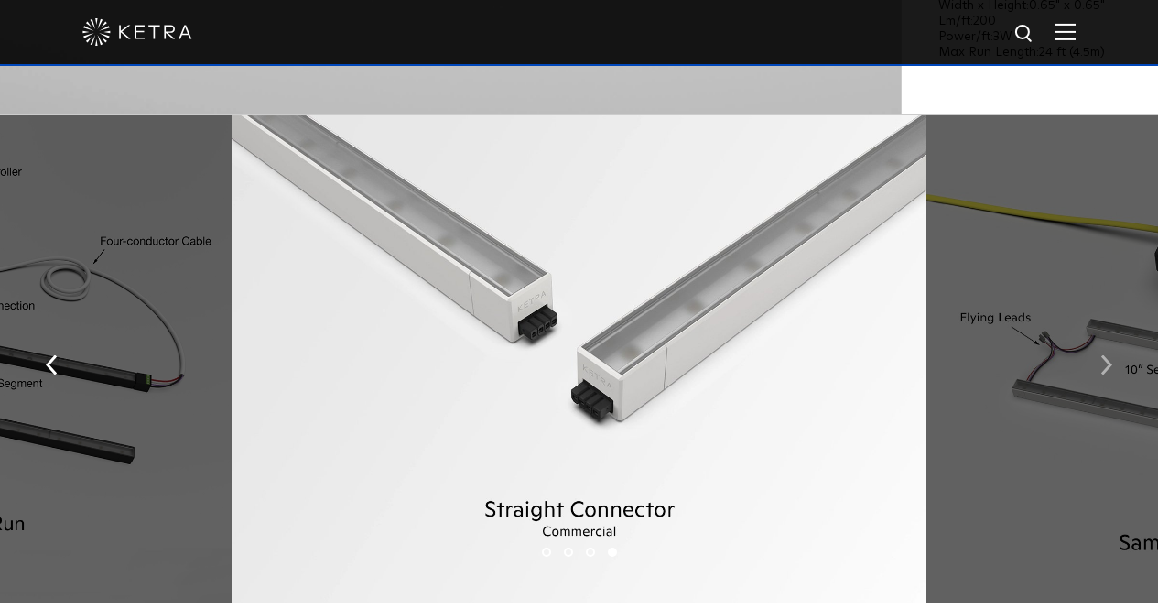
click at [1107, 370] on img "button" at bounding box center [1106, 365] width 12 height 20
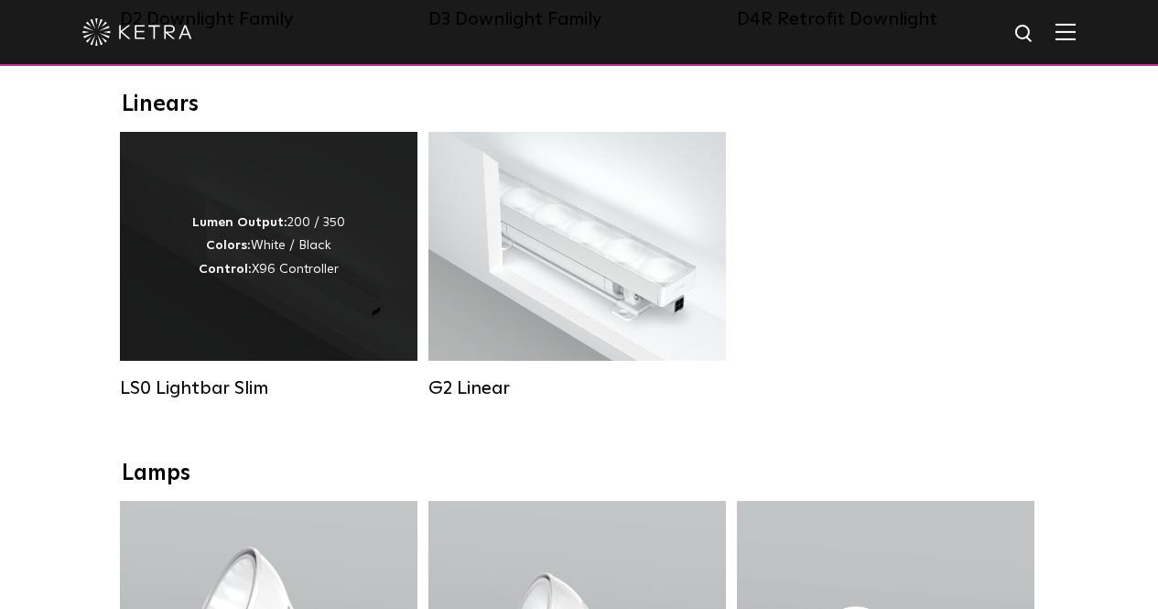
click at [280, 340] on div "Lumen Output: 200 / 350 Colors: White / Black Control: X96 Controller" at bounding box center [268, 246] width 297 height 229
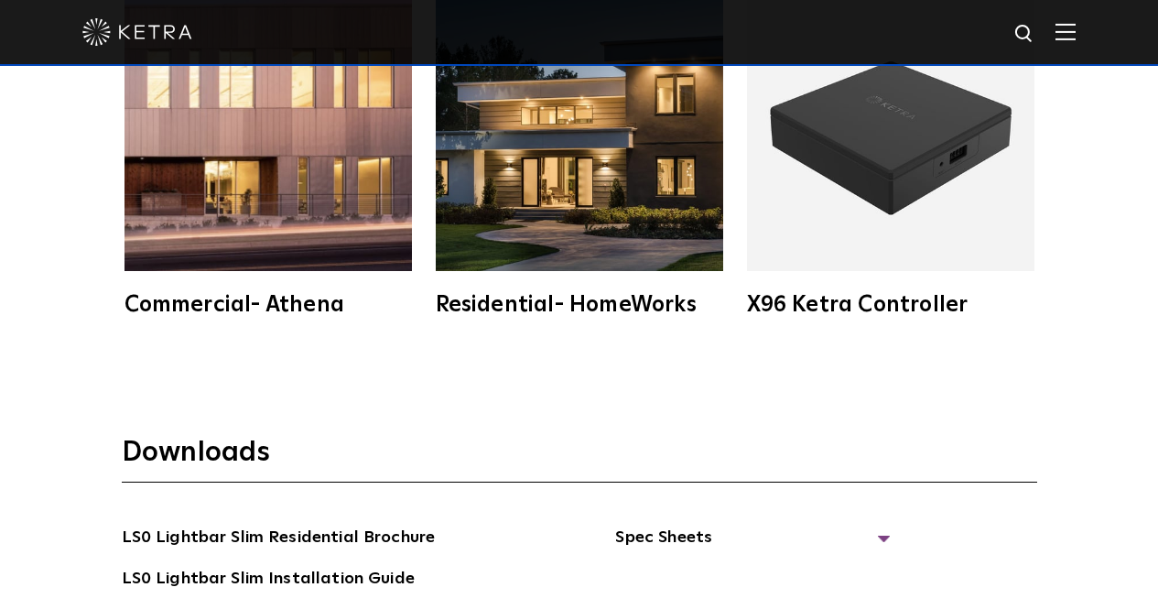
scroll to position [3112, 0]
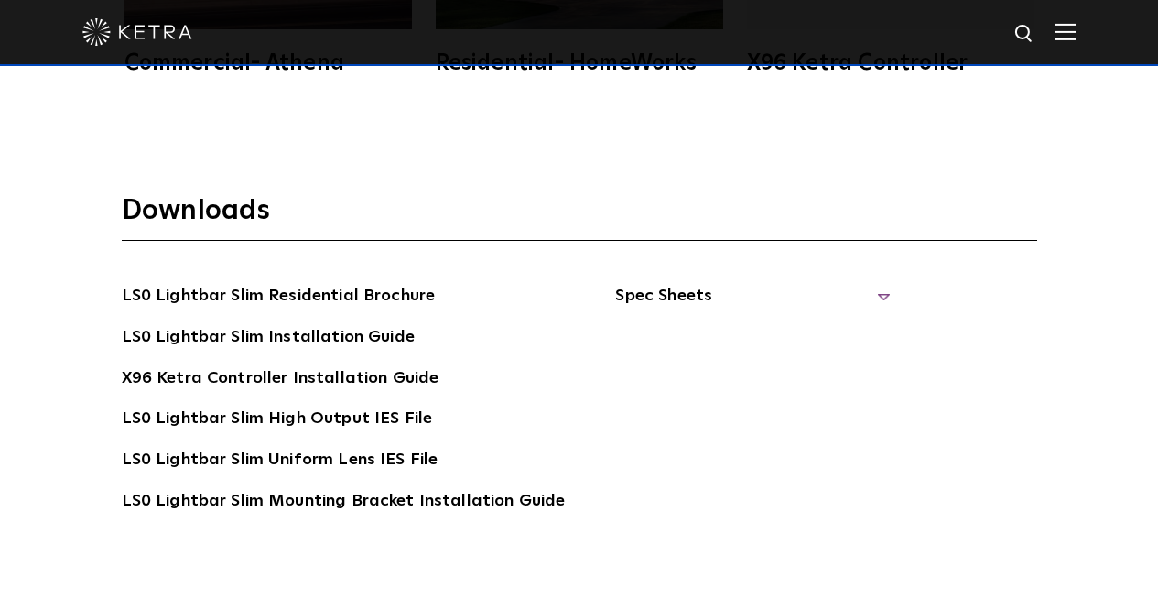
click at [639, 288] on span "Spec Sheets" at bounding box center [752, 303] width 275 height 40
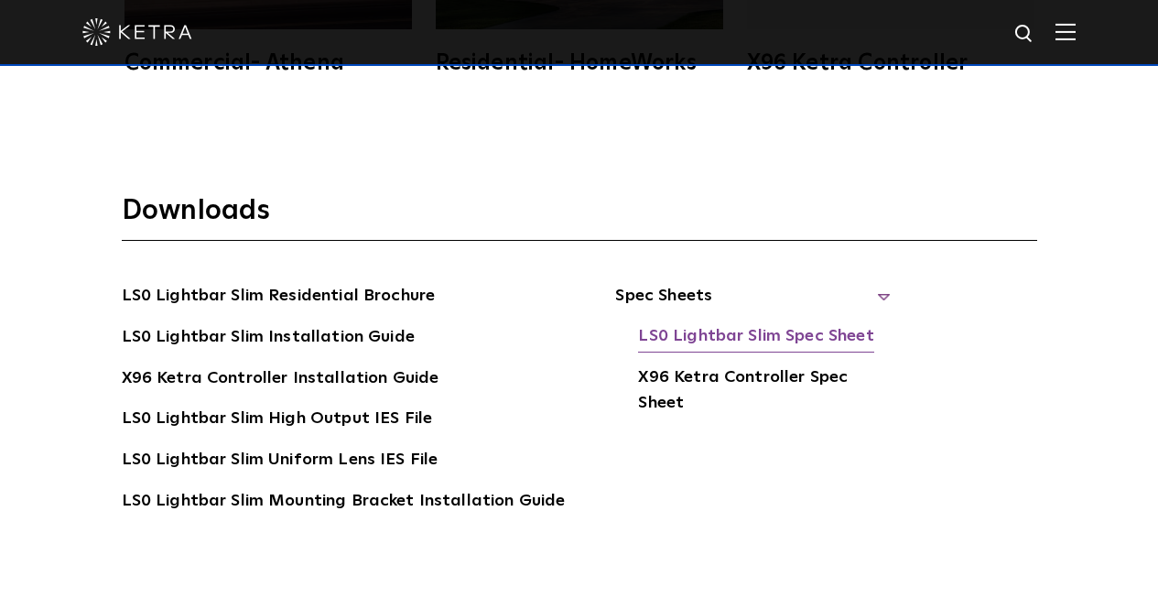
click at [678, 336] on link "LS0 Lightbar Slim Spec Sheet" at bounding box center [755, 337] width 235 height 29
